Goal: Task Accomplishment & Management: Manage account settings

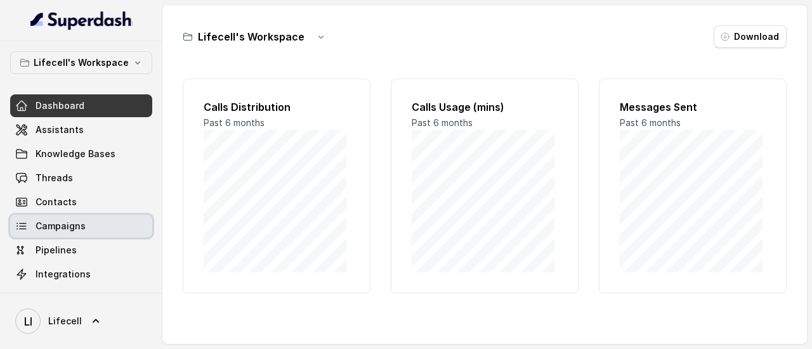
click at [67, 221] on span "Campaigns" at bounding box center [61, 226] width 50 height 13
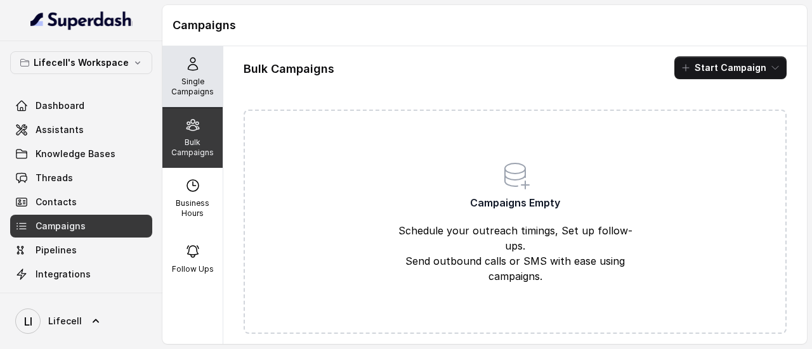
click at [197, 90] on p "Single Campaigns" at bounding box center [192, 87] width 50 height 20
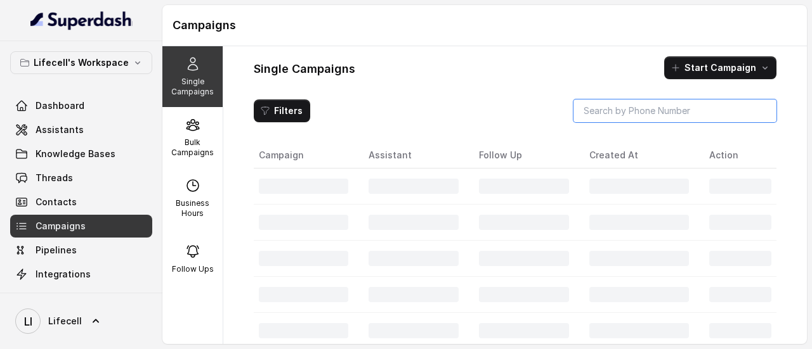
click at [610, 110] on input "search" at bounding box center [674, 111] width 203 height 23
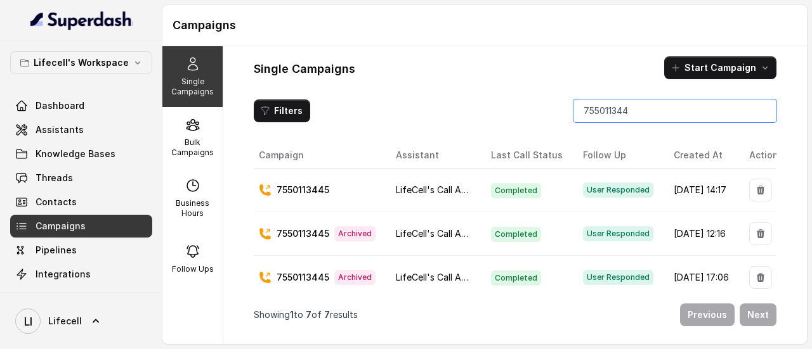
type input "7550113445"
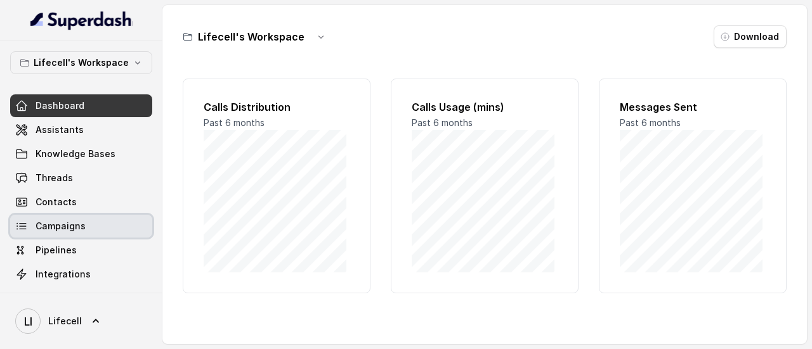
click at [30, 232] on link "Campaigns" at bounding box center [81, 226] width 142 height 23
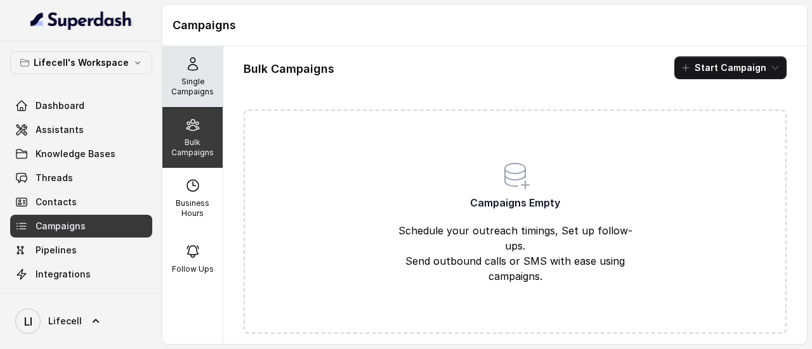
click at [185, 95] on p "Single Campaigns" at bounding box center [192, 87] width 50 height 20
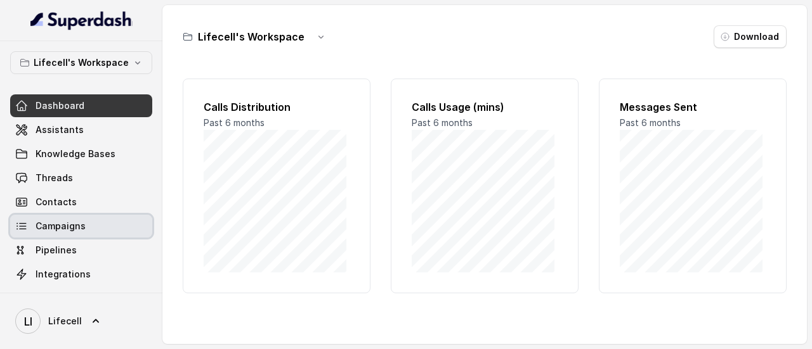
click at [72, 235] on link "Campaigns" at bounding box center [81, 226] width 142 height 23
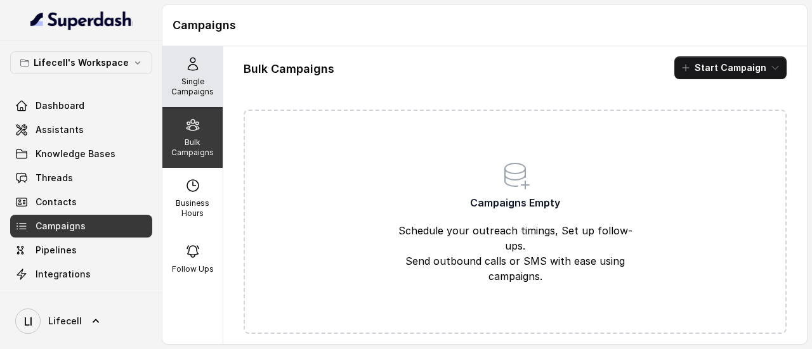
click at [190, 83] on p "Single Campaigns" at bounding box center [192, 87] width 50 height 20
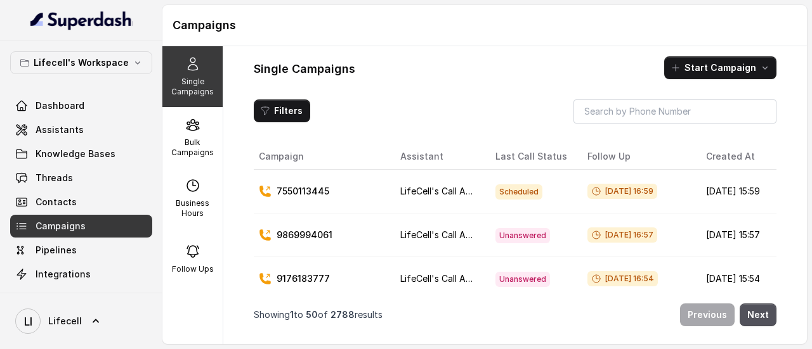
scroll to position [0, 60]
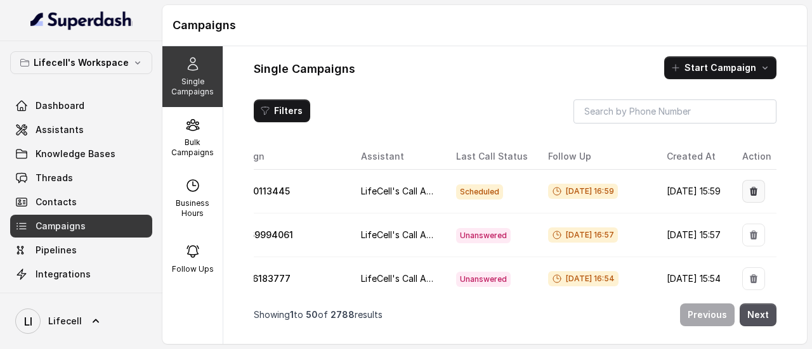
click at [750, 190] on icon "button" at bounding box center [754, 191] width 8 height 9
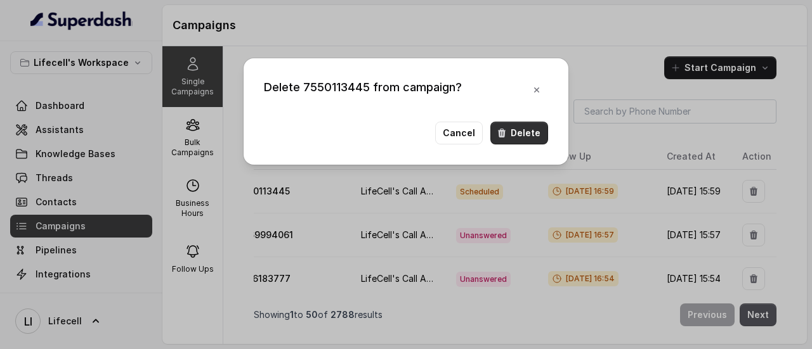
click at [542, 136] on button "Delete" at bounding box center [519, 133] width 58 height 23
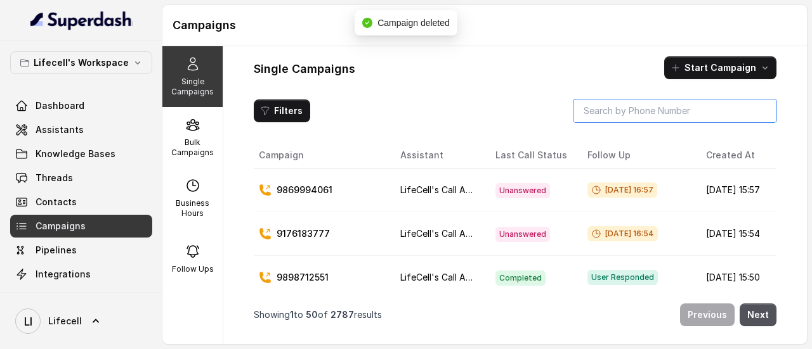
click at [652, 110] on input "search" at bounding box center [674, 111] width 203 height 23
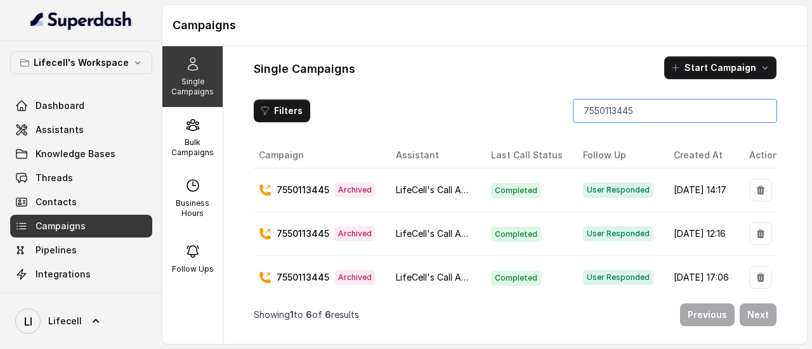
click at [617, 119] on input "7550113445" at bounding box center [674, 111] width 203 height 23
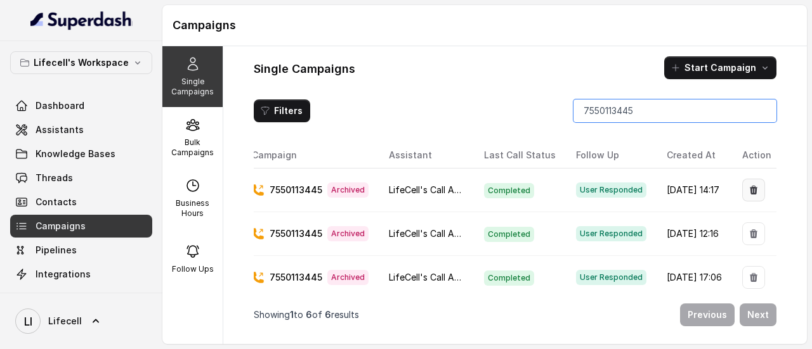
type input "7550113445"
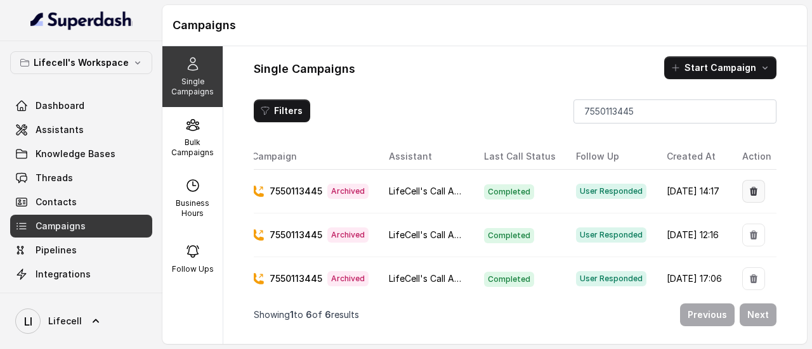
click at [750, 190] on icon "button" at bounding box center [754, 191] width 8 height 9
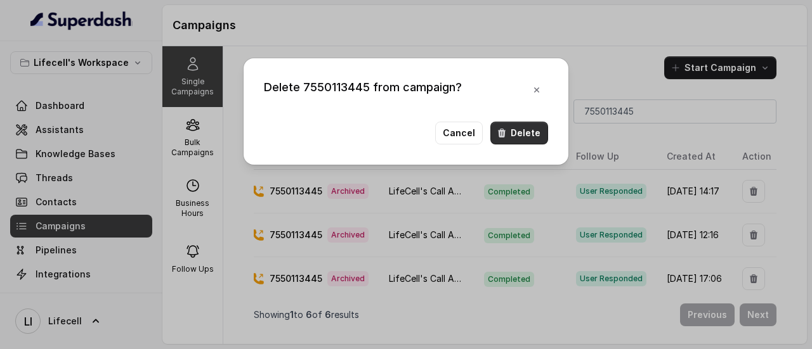
drag, startPoint x: 540, startPoint y: 124, endPoint x: 535, endPoint y: 133, distance: 10.8
click at [537, 131] on button "Delete" at bounding box center [519, 133] width 58 height 23
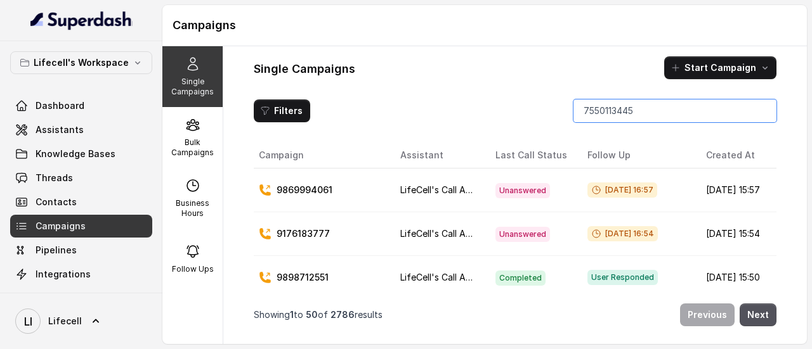
click at [759, 108] on input "7550113445" at bounding box center [674, 111] width 203 height 23
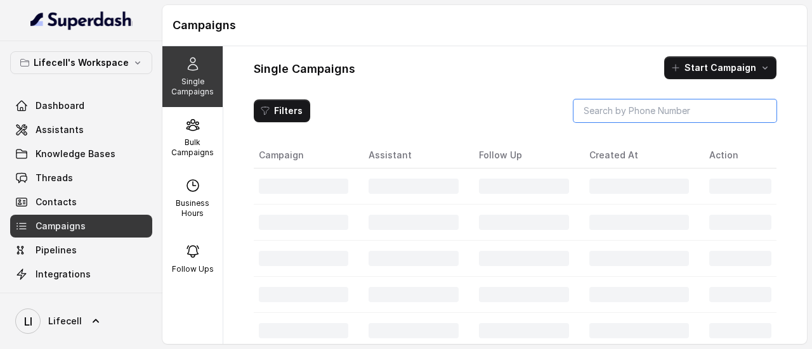
paste input "7550113445"
type input "7550113445"
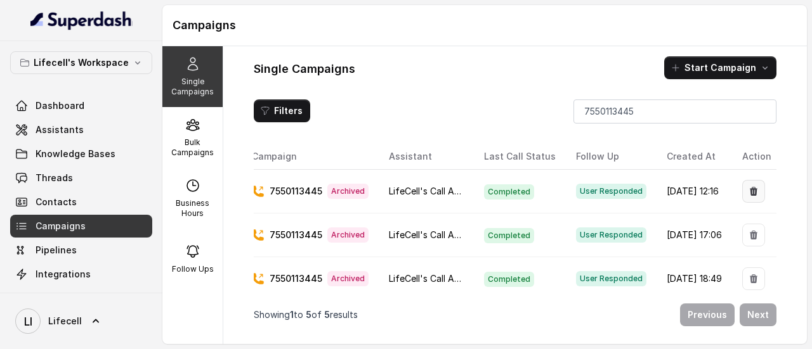
click at [750, 189] on icon "button" at bounding box center [754, 191] width 8 height 9
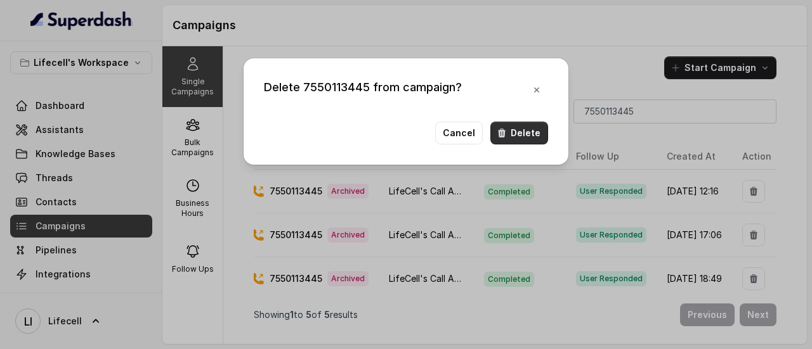
click at [528, 136] on button "Delete" at bounding box center [519, 133] width 58 height 23
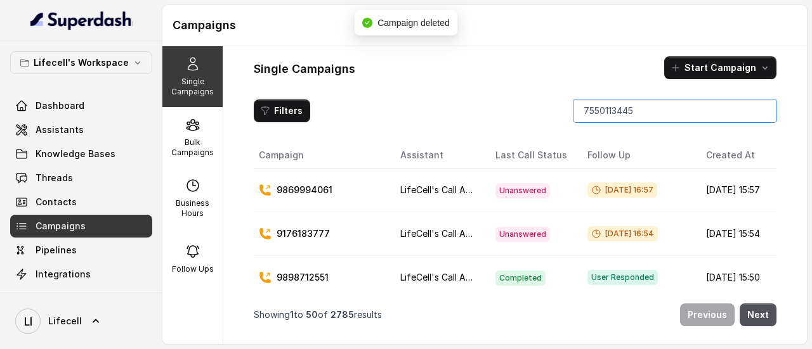
drag, startPoint x: 759, startPoint y: 108, endPoint x: 740, endPoint y: 117, distance: 21.6
click at [759, 108] on input "7550113445" at bounding box center [674, 111] width 203 height 23
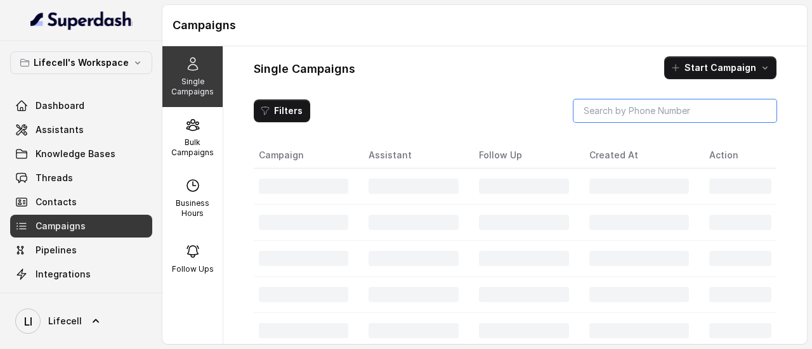
click at [695, 116] on input "search" at bounding box center [674, 111] width 203 height 23
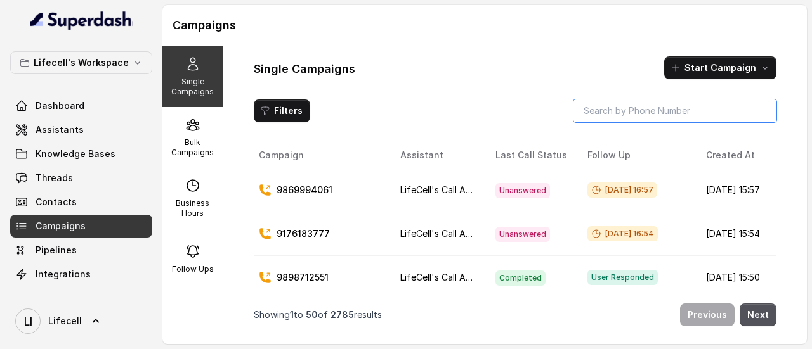
paste input "7550113445"
type input "7550113445"
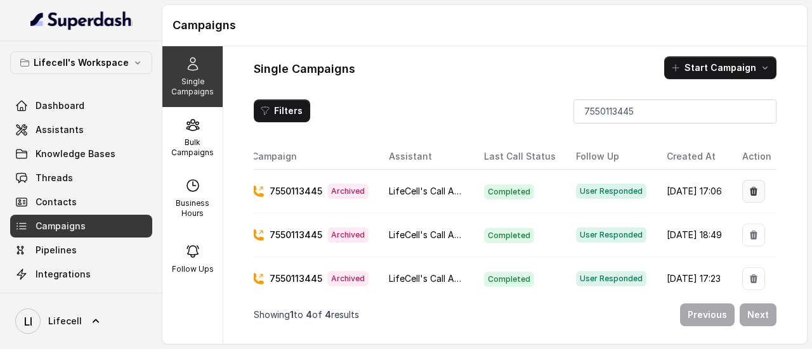
click at [750, 186] on icon "button" at bounding box center [753, 191] width 10 height 10
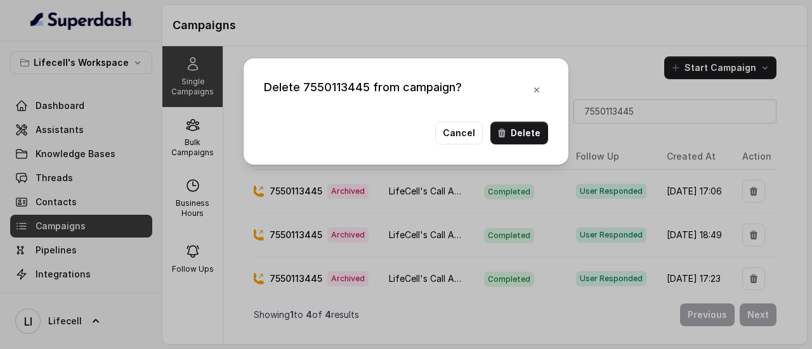
click at [545, 143] on div "Cancel Delete" at bounding box center [406, 133] width 284 height 23
click at [536, 136] on button "Delete" at bounding box center [519, 133] width 58 height 23
